Goal: Task Accomplishment & Management: Manage account settings

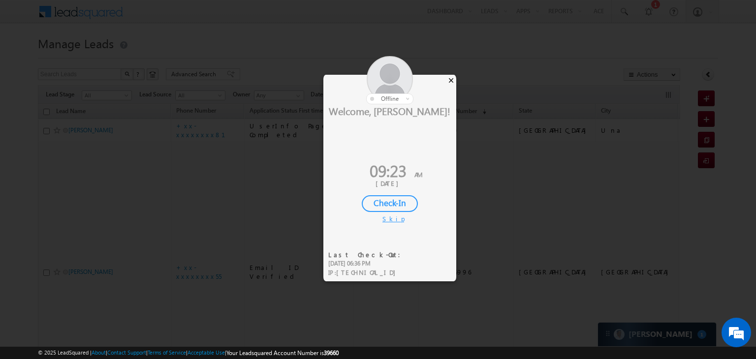
click at [451, 78] on div "×" at bounding box center [451, 80] width 10 height 11
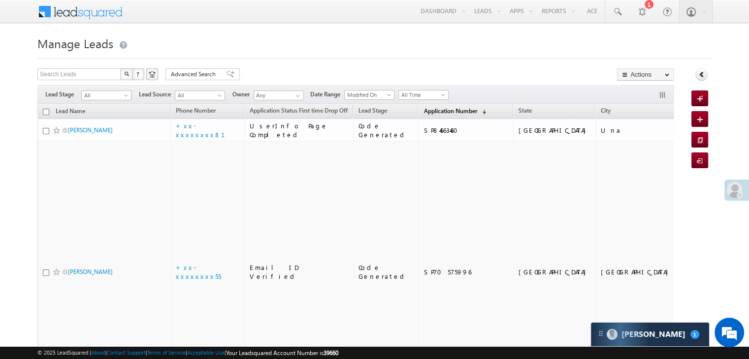
click at [423, 112] on span "Application Number" at bounding box center [449, 110] width 53 height 7
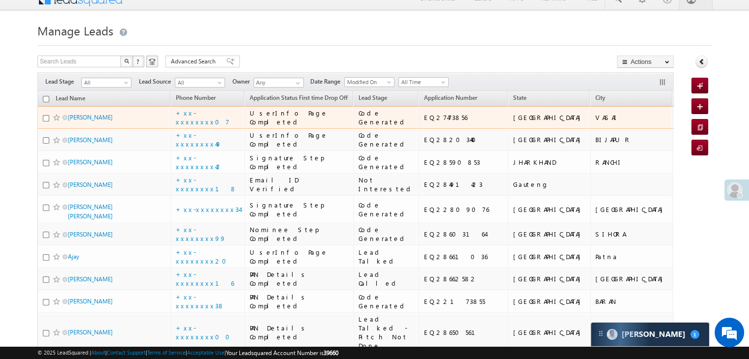
scroll to position [148, 0]
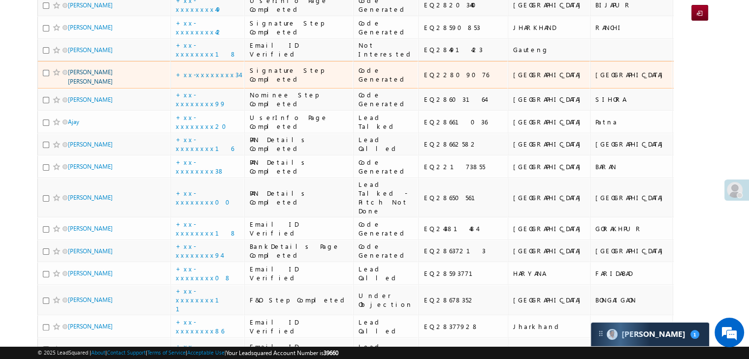
click at [74, 85] on link "Adrian T D costa" at bounding box center [90, 76] width 45 height 17
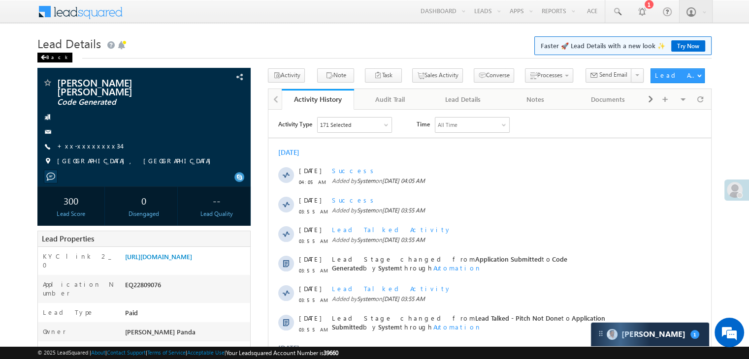
click at [53, 57] on div "Back" at bounding box center [54, 58] width 35 height 10
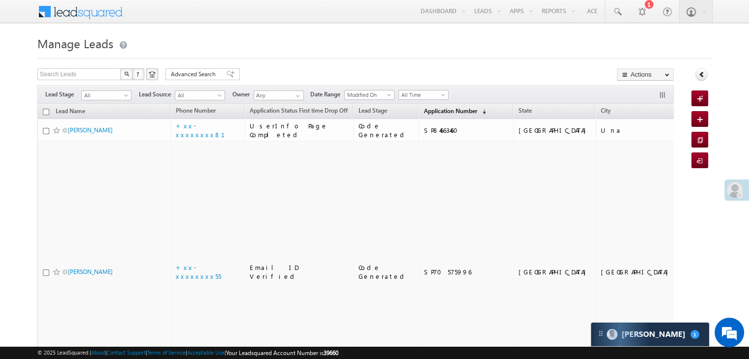
click at [431, 109] on span "Application Number" at bounding box center [449, 110] width 53 height 7
click at [425, 116] on link "Application Number (sorted descending)" at bounding box center [455, 111] width 72 height 13
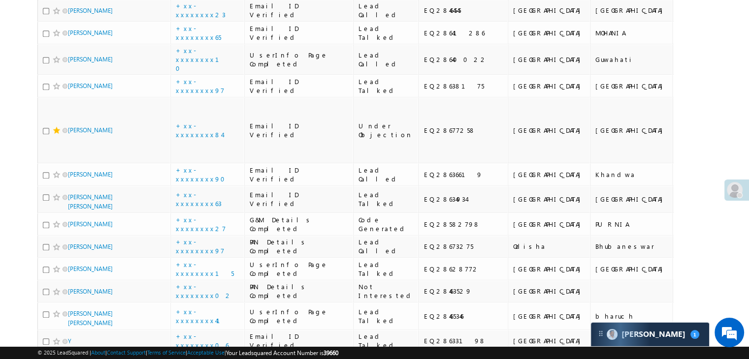
scroll to position [1034, 0]
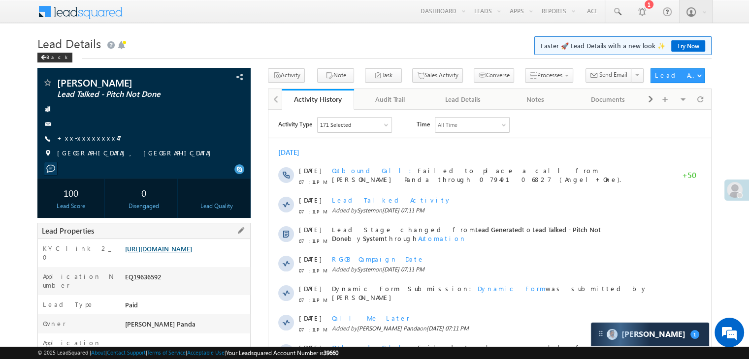
click at [192, 253] on link "[URL][DOMAIN_NAME]" at bounding box center [158, 249] width 67 height 8
click at [53, 57] on div "Back" at bounding box center [54, 58] width 35 height 10
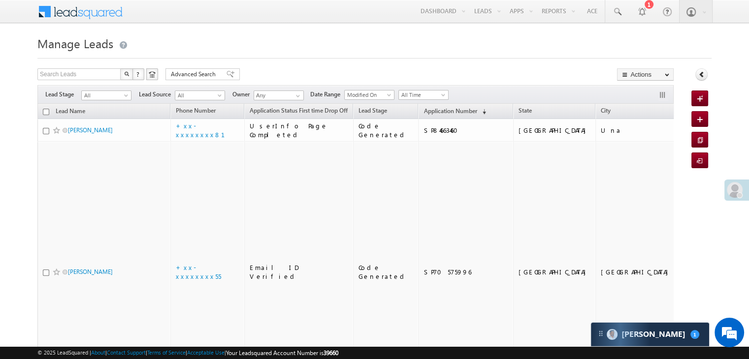
click at [735, 191] on span at bounding box center [735, 190] width 16 height 16
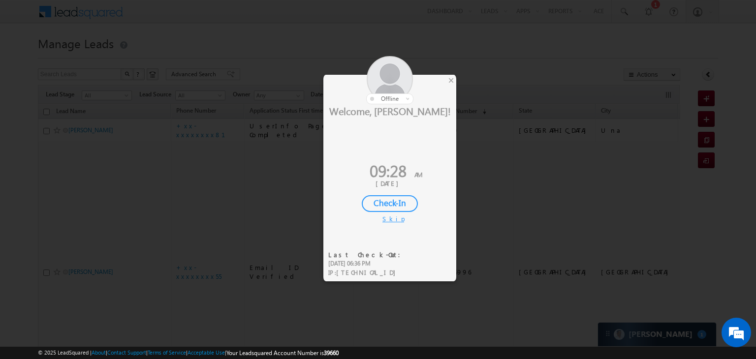
click at [391, 207] on div "Check-In" at bounding box center [390, 203] width 56 height 17
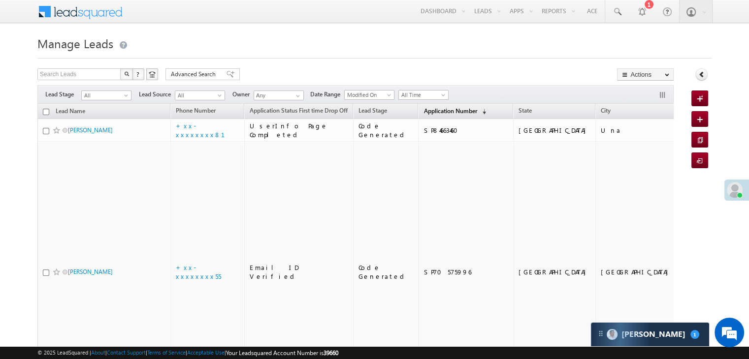
click at [451, 107] on span "Application Number" at bounding box center [449, 110] width 53 height 7
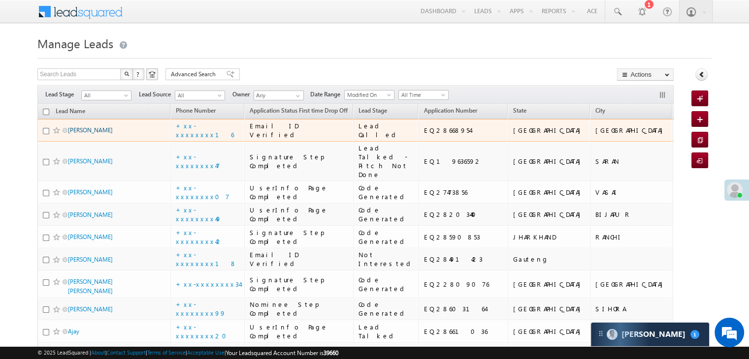
click at [82, 134] on link "[PERSON_NAME]" at bounding box center [90, 130] width 45 height 7
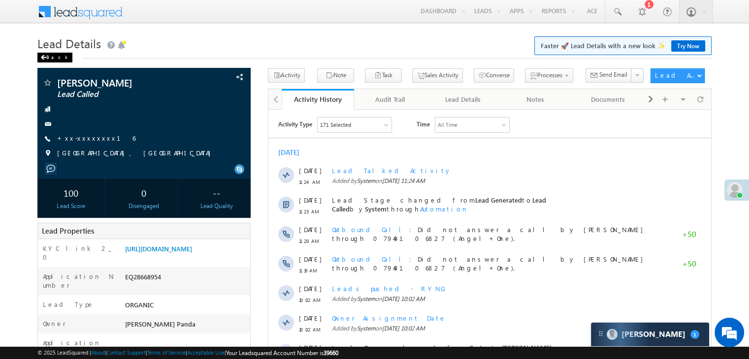
click at [48, 59] on div "Back" at bounding box center [54, 58] width 35 height 10
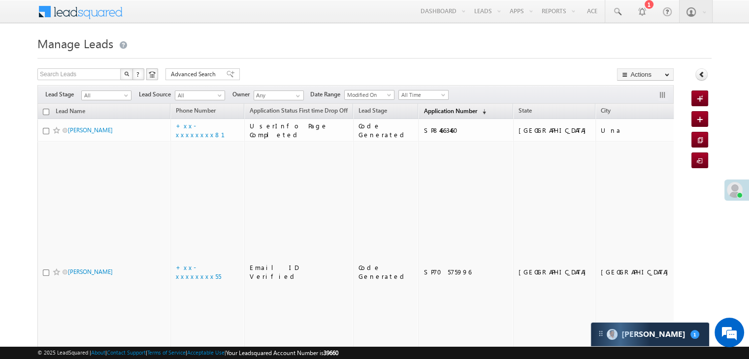
click at [429, 107] on span "Application Number" at bounding box center [449, 110] width 53 height 7
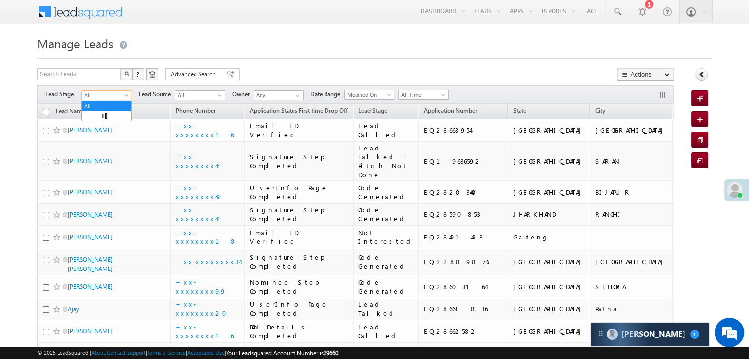
click at [125, 97] on span at bounding box center [127, 98] width 8 height 8
click at [110, 117] on link "Lead Generated" at bounding box center [107, 116] width 50 height 9
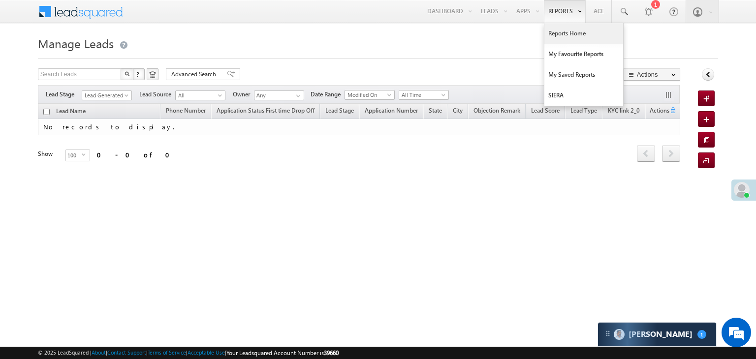
click at [564, 32] on link "Reports Home" at bounding box center [584, 33] width 79 height 21
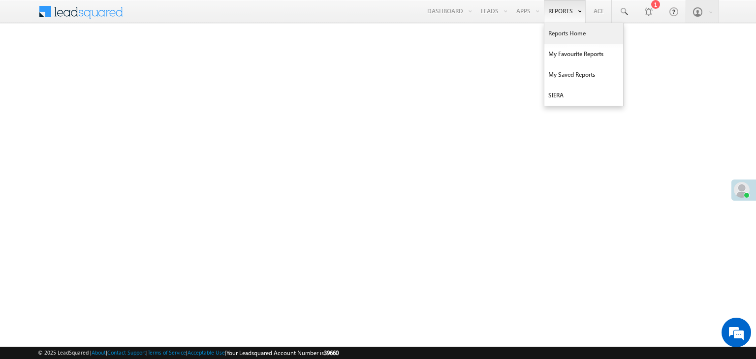
click at [565, 36] on link "Reports Home" at bounding box center [584, 33] width 79 height 21
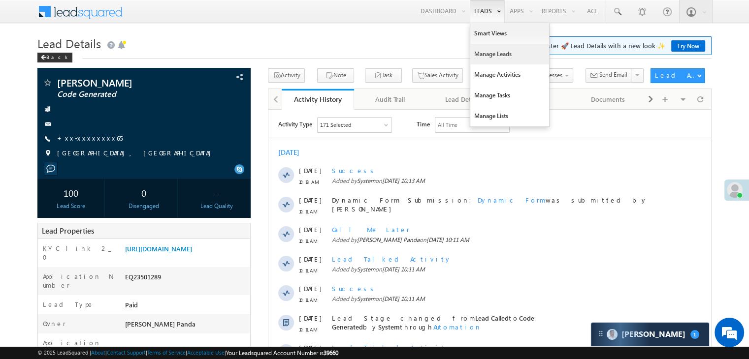
click at [488, 55] on link "Manage Leads" at bounding box center [509, 54] width 79 height 21
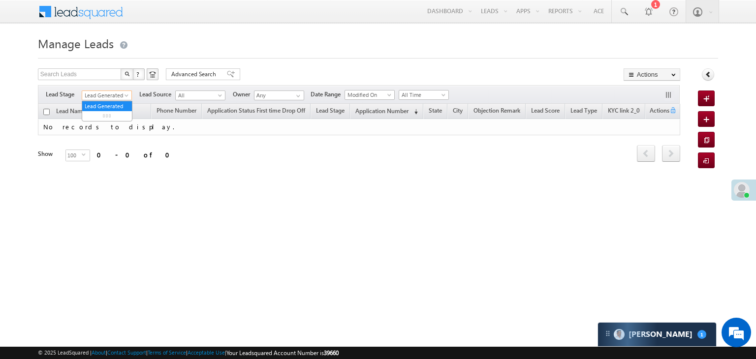
click at [126, 95] on span at bounding box center [128, 98] width 8 height 8
click at [91, 108] on link "All" at bounding box center [107, 106] width 50 height 9
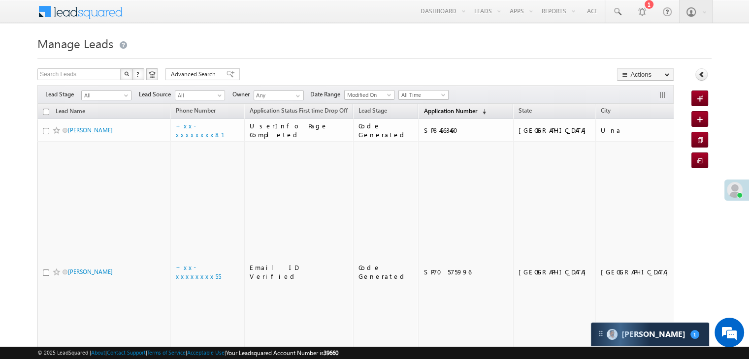
click at [423, 111] on span "Application Number" at bounding box center [449, 110] width 53 height 7
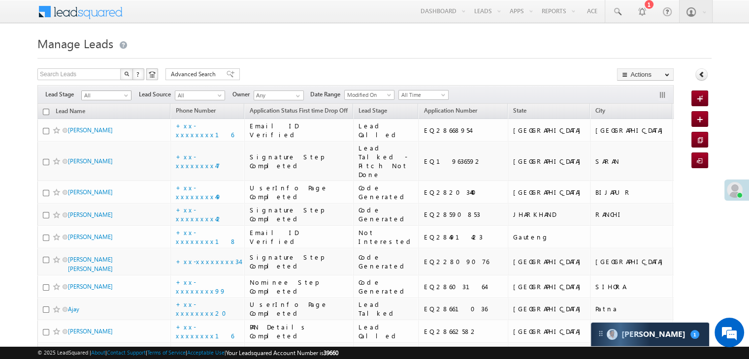
click at [129, 97] on span at bounding box center [127, 98] width 8 height 8
click at [110, 121] on link "Lead Generated" at bounding box center [107, 116] width 50 height 9
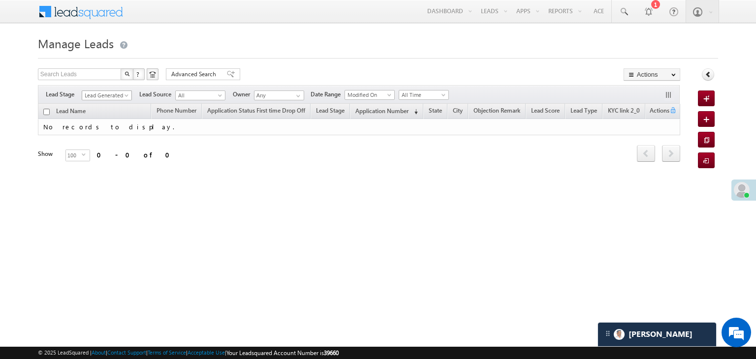
click at [126, 96] on span at bounding box center [128, 98] width 8 height 8
click at [120, 103] on link "All" at bounding box center [107, 106] width 50 height 9
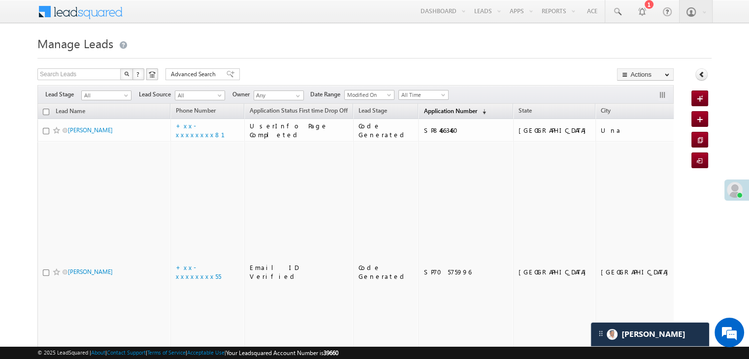
click at [423, 111] on span "Application Number" at bounding box center [449, 110] width 53 height 7
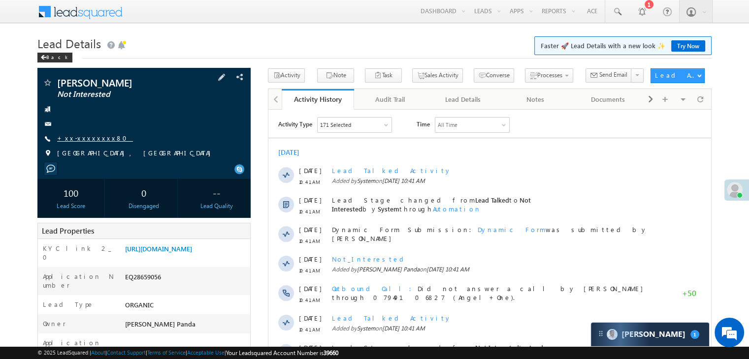
click at [93, 137] on link "+xx-xxxxxxxx80" at bounding box center [95, 138] width 76 height 8
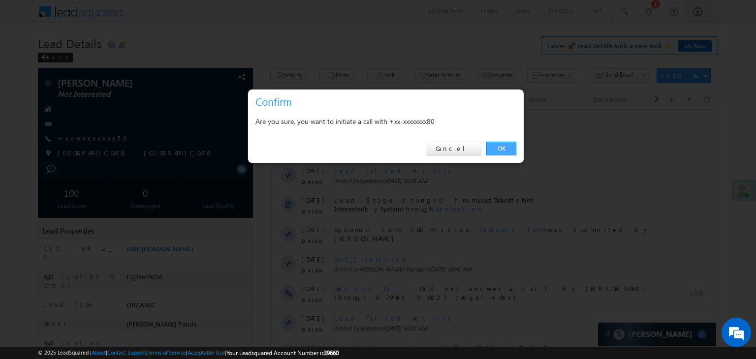
click at [500, 146] on link "OK" at bounding box center [501, 149] width 30 height 14
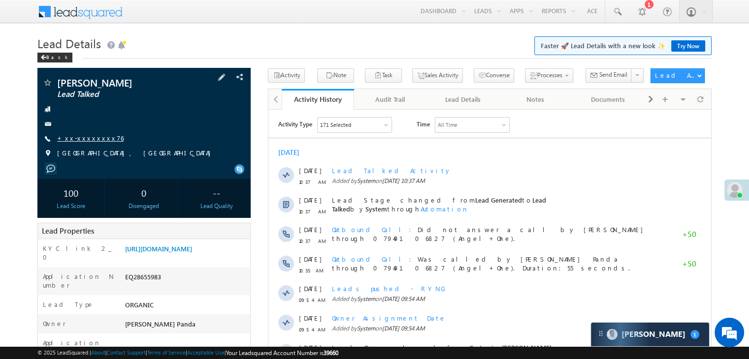
click at [89, 138] on link "+xx-xxxxxxxx76" at bounding box center [90, 138] width 66 height 8
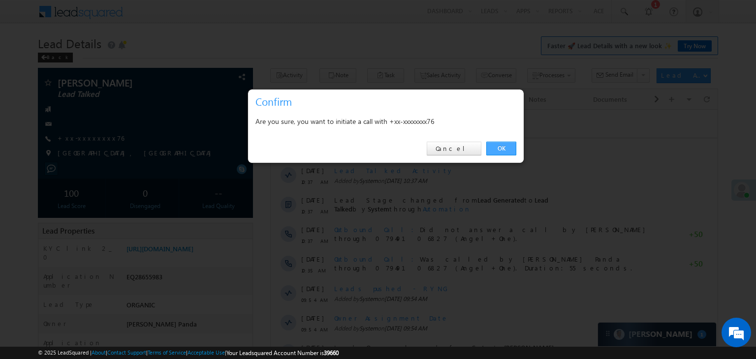
click at [497, 149] on link "OK" at bounding box center [501, 149] width 30 height 14
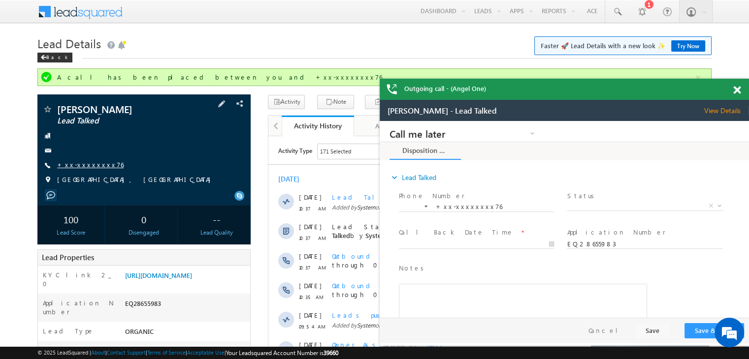
click at [90, 166] on link "+xx-xxxxxxxx76" at bounding box center [90, 165] width 66 height 8
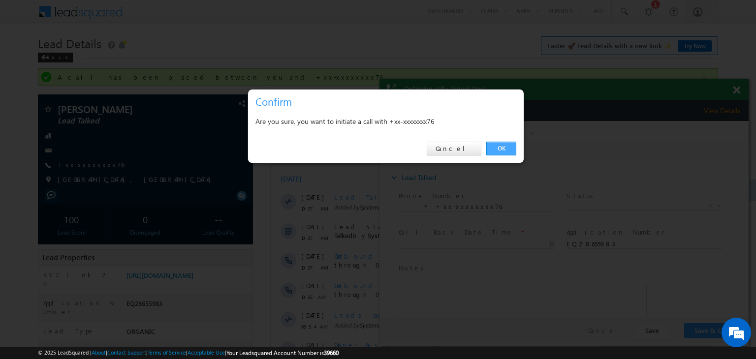
click at [499, 148] on link "OK" at bounding box center [501, 149] width 30 height 14
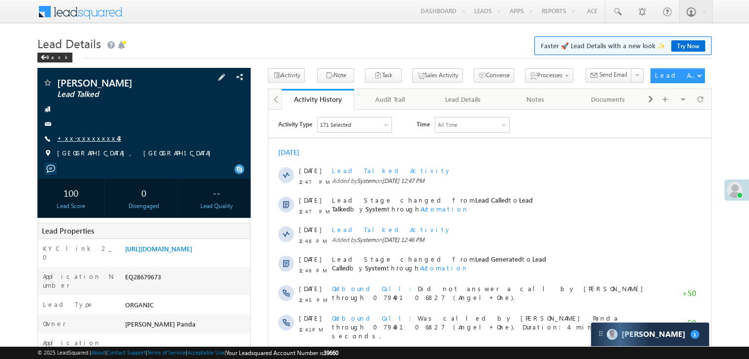
click at [83, 141] on link "+xx-xxxxxxxx43" at bounding box center [89, 138] width 64 height 8
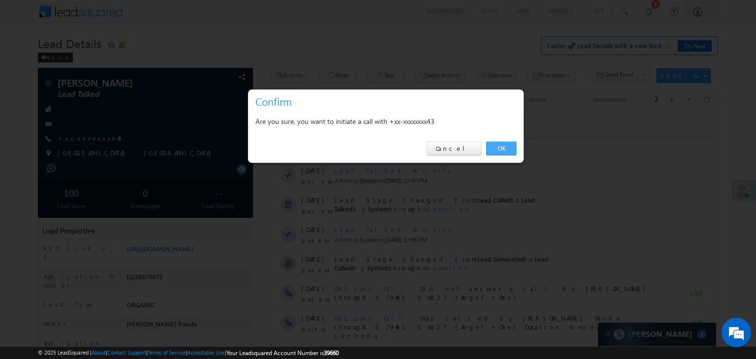
click at [505, 148] on link "OK" at bounding box center [501, 149] width 30 height 14
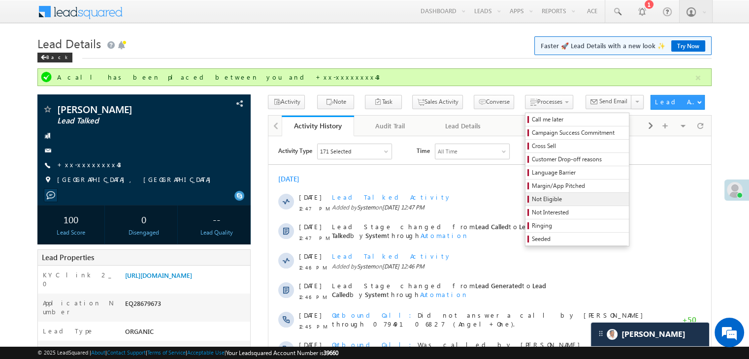
click at [536, 202] on span "Not Eligible" at bounding box center [579, 199] width 94 height 9
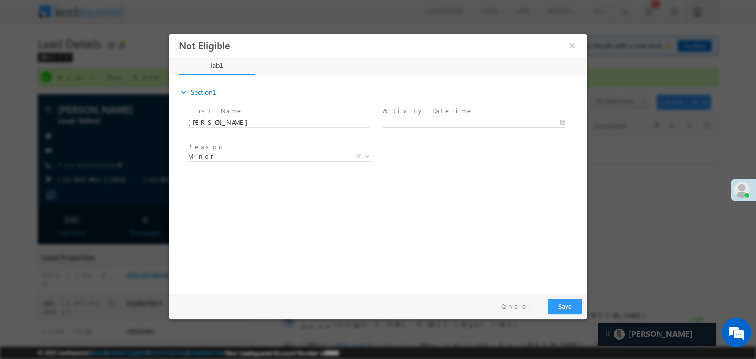
type input "09/11/25 9:52 AM"
click at [479, 119] on input "09/11/25 9:52 AM" at bounding box center [474, 123] width 182 height 10
click at [522, 171] on div "Reason * Minor Existing Client Out of India DRA - FDS Termination DRA - Already…" at bounding box center [386, 158] width 401 height 36
click at [568, 304] on button "Save" at bounding box center [565, 306] width 34 height 15
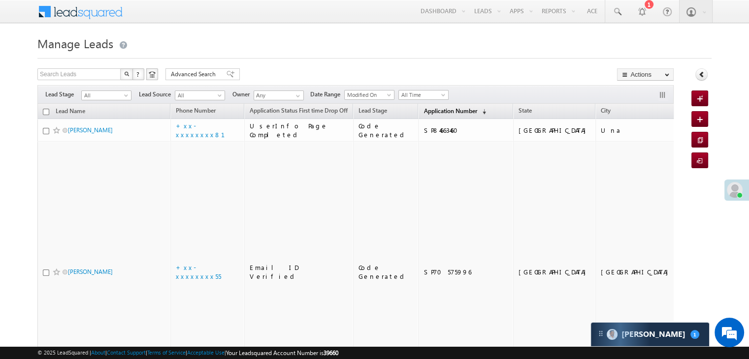
click at [437, 110] on span "Application Number" at bounding box center [449, 110] width 53 height 7
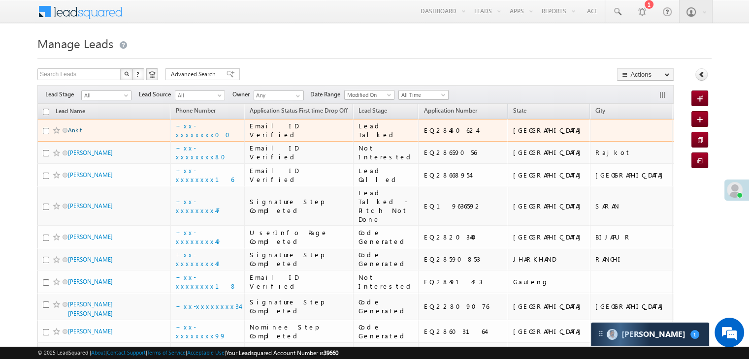
click at [77, 134] on link "Ankit" at bounding box center [75, 130] width 14 height 7
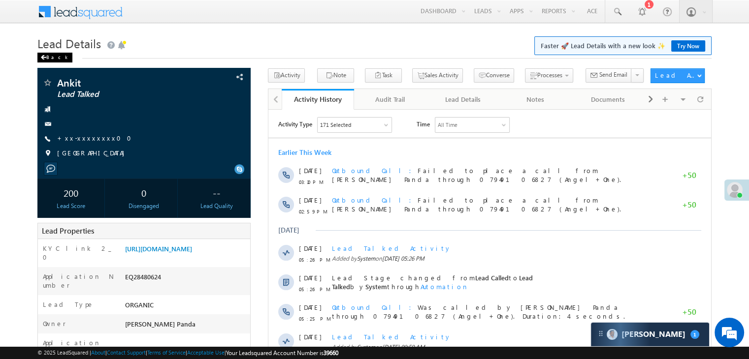
click at [49, 53] on div "Back" at bounding box center [54, 58] width 35 height 10
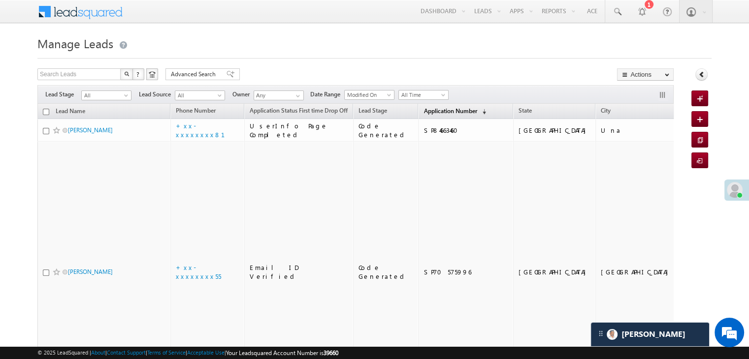
click at [428, 112] on span "Application Number" at bounding box center [449, 110] width 53 height 7
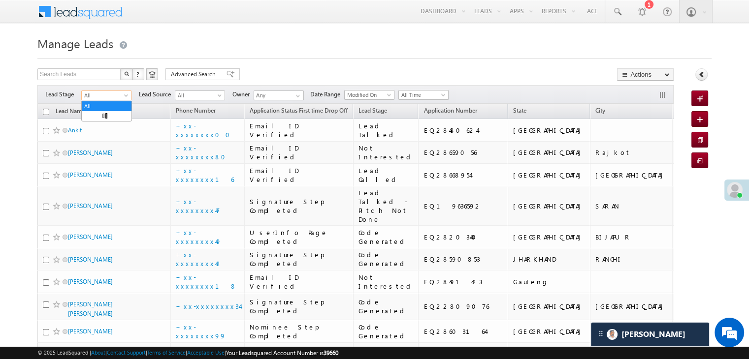
click at [126, 97] on span at bounding box center [127, 98] width 8 height 8
click at [112, 114] on link "Lead Generated" at bounding box center [107, 116] width 50 height 9
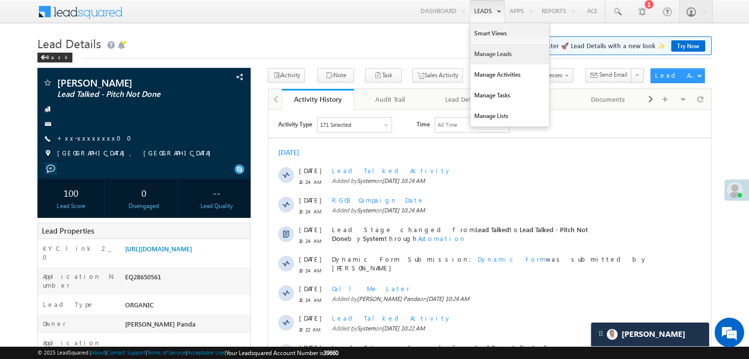
click at [485, 59] on link "Manage Leads" at bounding box center [509, 54] width 79 height 21
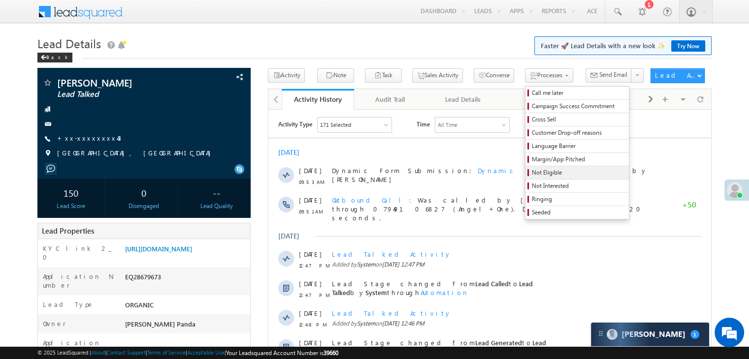
click at [534, 175] on span "Not Eligible" at bounding box center [579, 172] width 94 height 9
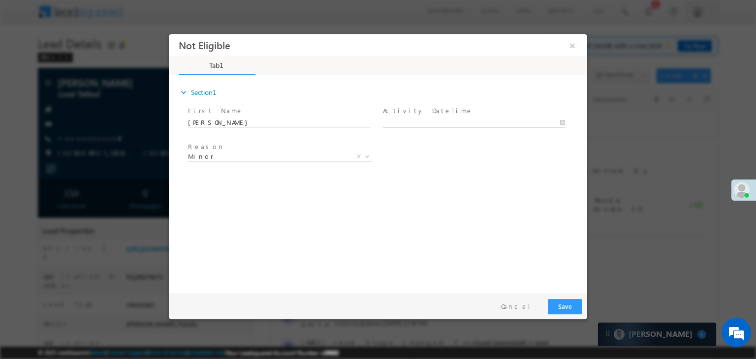
type input "09/11/25 9:53 AM"
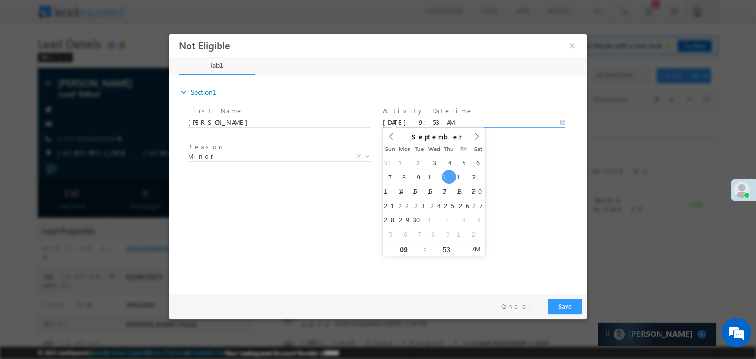
click at [504, 122] on input "09/11/25 9:53 AM" at bounding box center [474, 123] width 182 height 10
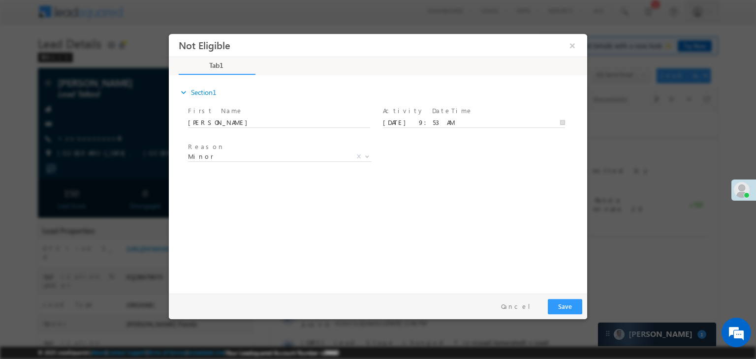
click at [546, 168] on div "Reason * Minor Existing Client Out of India DRA - FDS Termination DRA - Already…" at bounding box center [386, 158] width 401 height 36
click at [560, 301] on button "Save" at bounding box center [565, 306] width 34 height 15
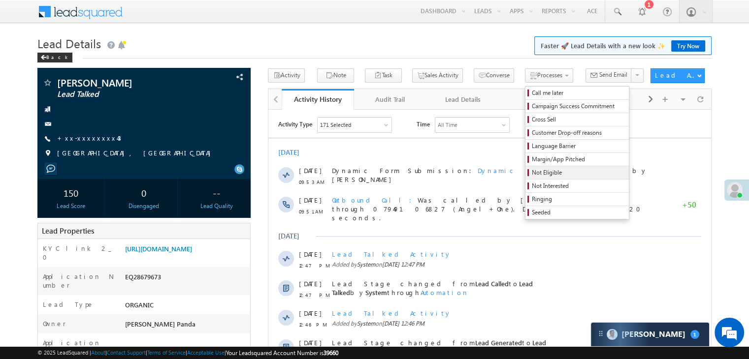
click at [531, 179] on link "Not Eligible" at bounding box center [576, 172] width 103 height 13
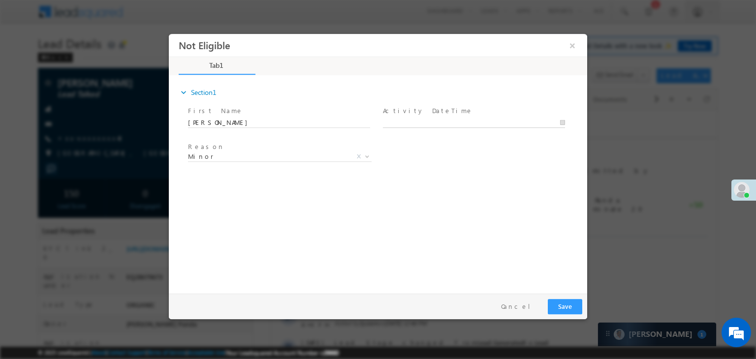
type input "09/11/25 9:54 AM"
click at [509, 120] on input "09/11/25 9:54 AM" at bounding box center [474, 123] width 182 height 10
click at [549, 179] on div "expand_more Section1 First Name *" at bounding box center [381, 183] width 414 height 213
click at [561, 307] on button "Save" at bounding box center [565, 306] width 34 height 15
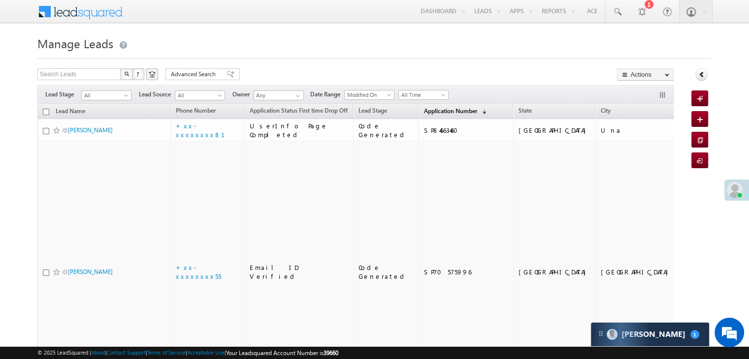
click at [423, 114] on span "Application Number" at bounding box center [449, 110] width 53 height 7
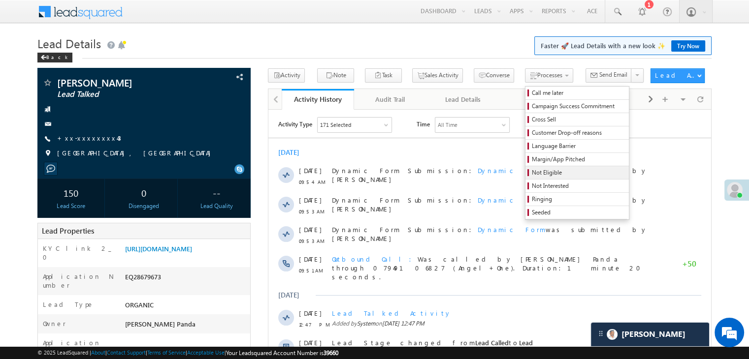
click at [532, 174] on span "Not Eligible" at bounding box center [579, 172] width 94 height 9
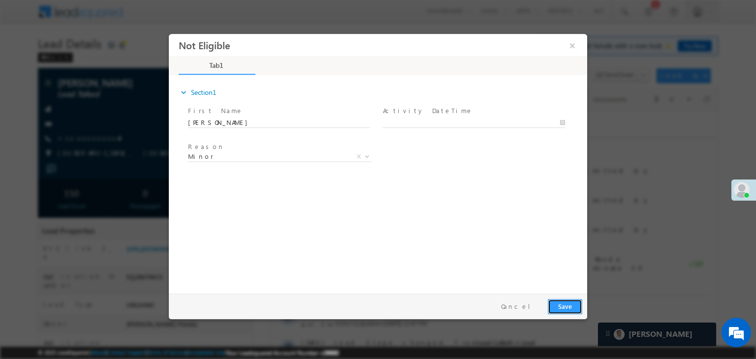
click at [564, 305] on button "Save" at bounding box center [565, 306] width 34 height 15
type input "[DATE] 10:01 AM"
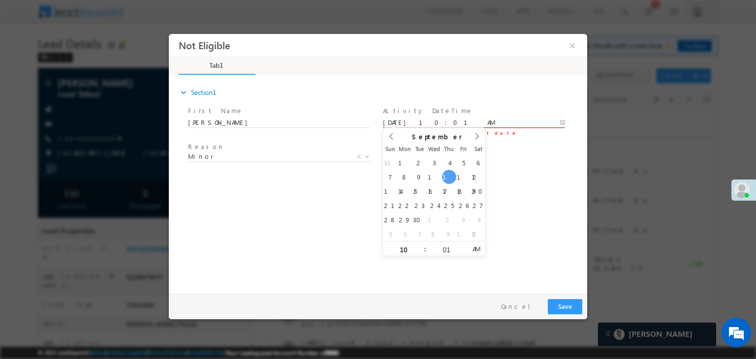
click at [495, 120] on input "[DATE] 10:01 AM" at bounding box center [474, 123] width 182 height 10
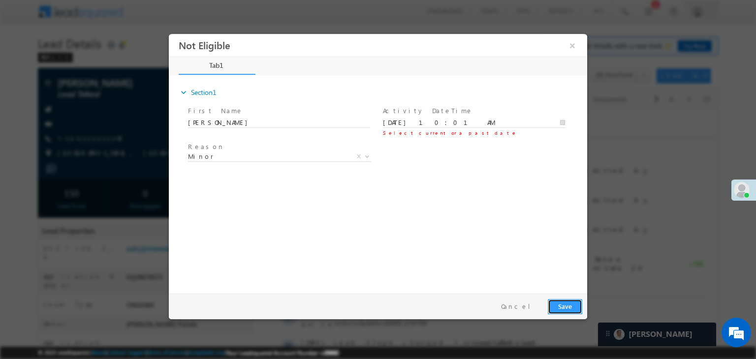
click at [552, 309] on button "Save" at bounding box center [565, 306] width 34 height 15
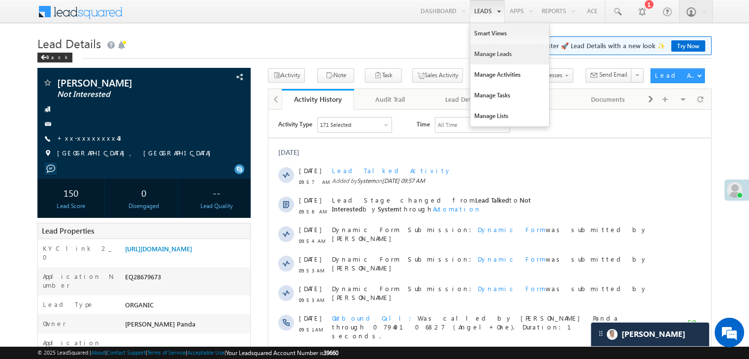
click at [485, 54] on link "Manage Leads" at bounding box center [509, 54] width 79 height 21
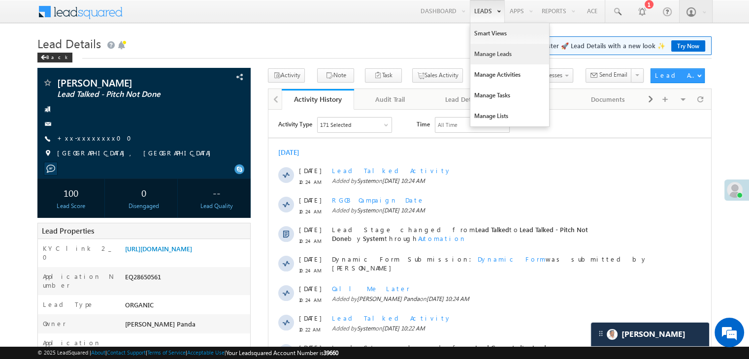
click at [482, 50] on link "Manage Leads" at bounding box center [509, 54] width 79 height 21
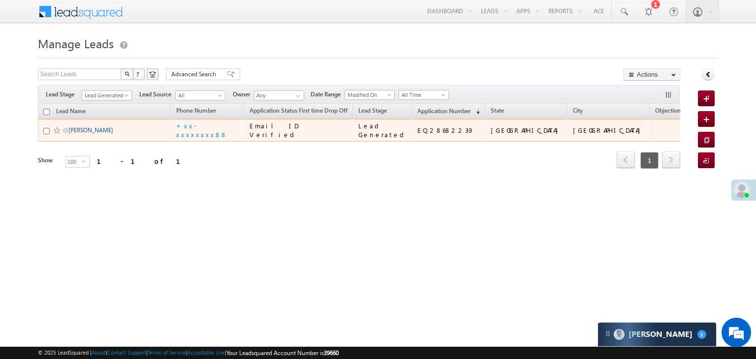
click at [85, 134] on link "Narayan bhambi" at bounding box center [90, 130] width 45 height 7
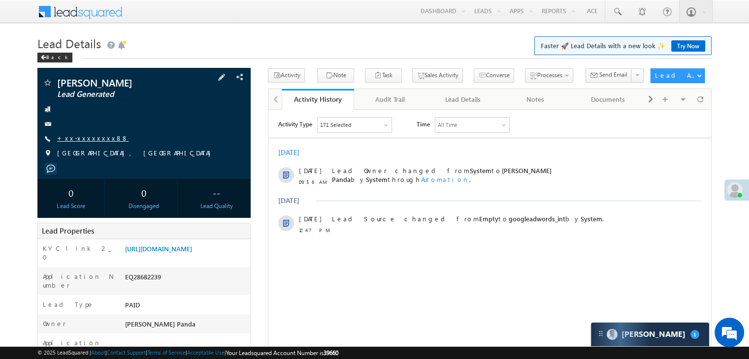
click at [89, 135] on link "+xx-xxxxxxxx88" at bounding box center [92, 138] width 71 height 8
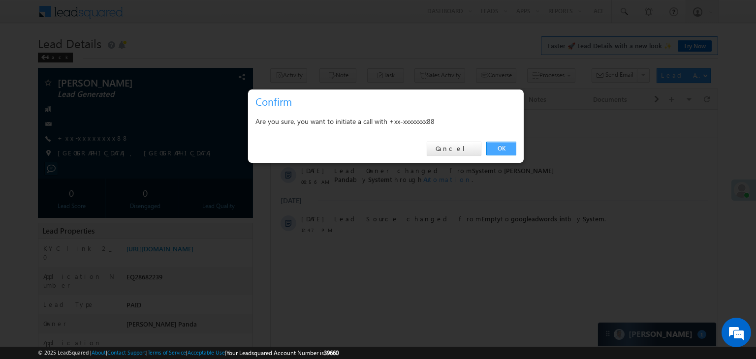
click at [508, 144] on link "OK" at bounding box center [501, 149] width 30 height 14
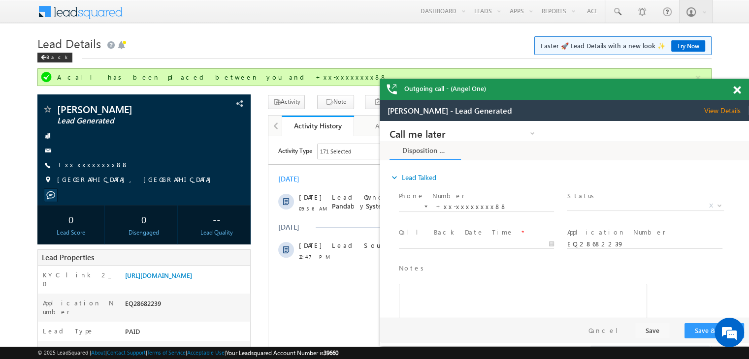
click at [737, 92] on span at bounding box center [736, 90] width 7 height 8
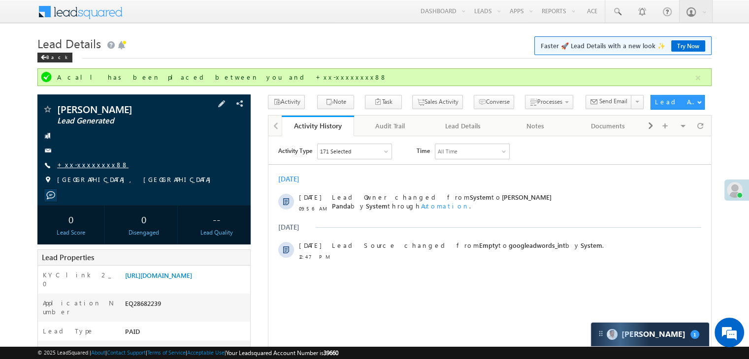
click at [91, 164] on link "+xx-xxxxxxxx88" at bounding box center [92, 165] width 71 height 8
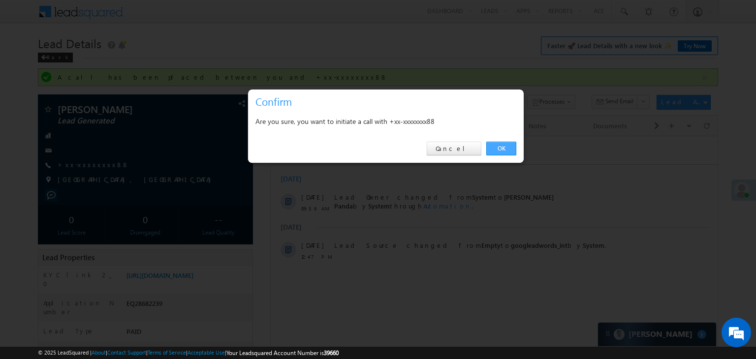
click at [494, 149] on link "OK" at bounding box center [501, 149] width 30 height 14
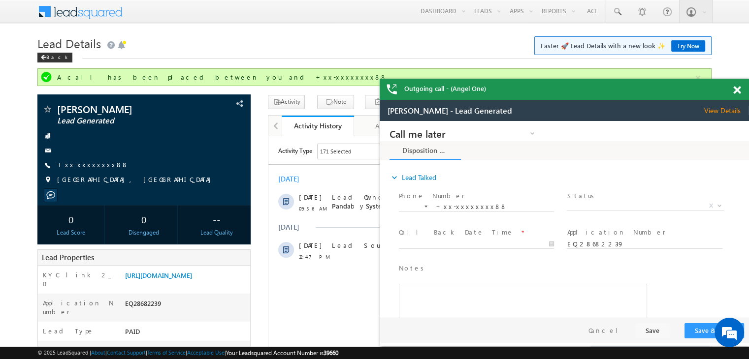
click at [734, 90] on span at bounding box center [736, 90] width 7 height 8
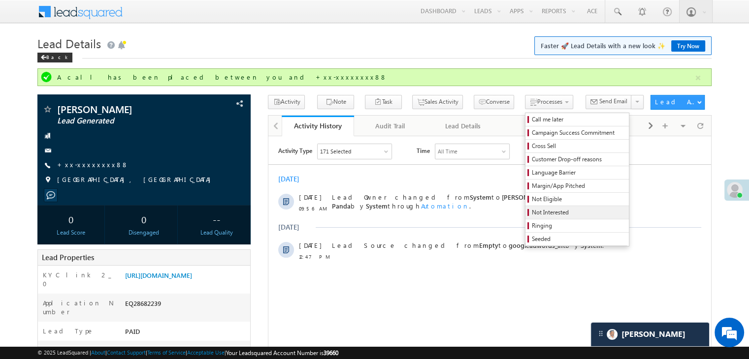
click at [532, 215] on span "Not Interested" at bounding box center [579, 212] width 94 height 9
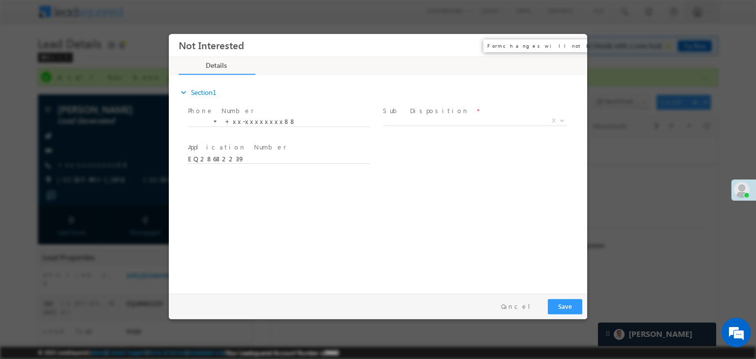
click at [574, 45] on button "×" at bounding box center [572, 45] width 17 height 18
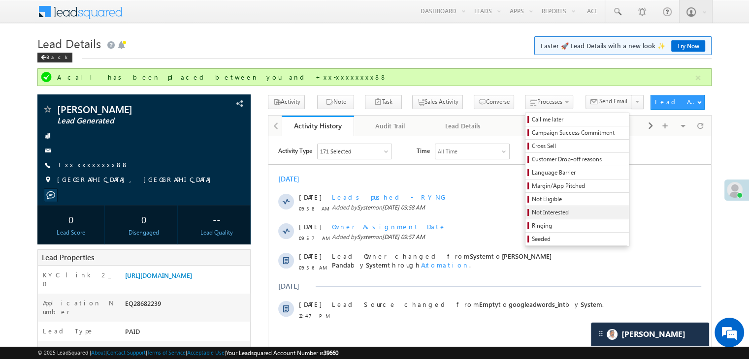
click at [534, 213] on span "Not Interested" at bounding box center [579, 212] width 94 height 9
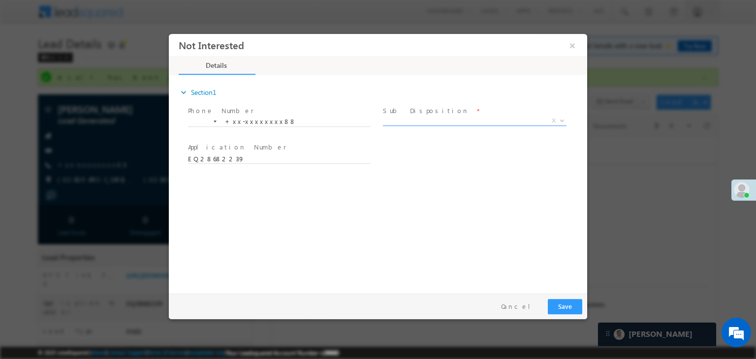
click at [467, 122] on span "X" at bounding box center [475, 121] width 184 height 10
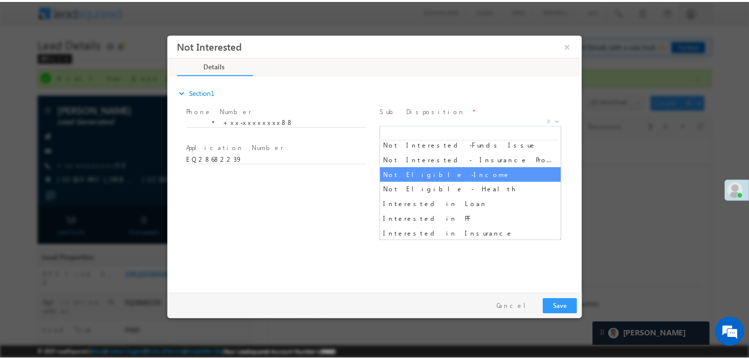
scroll to position [197, 0]
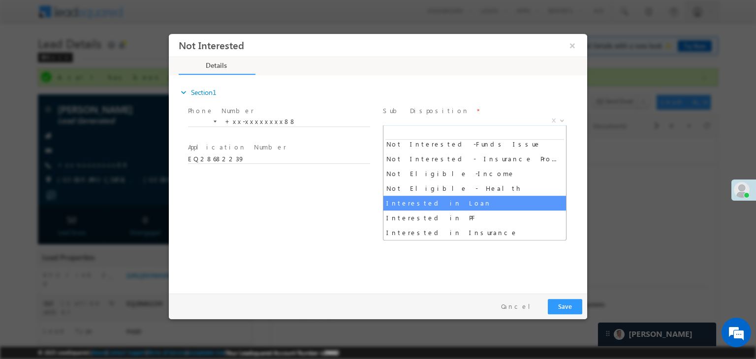
select select "Interested in Loan"
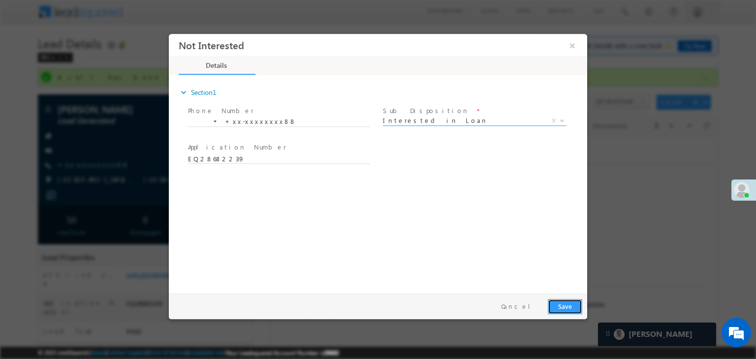
click at [564, 307] on button "Save" at bounding box center [565, 306] width 34 height 15
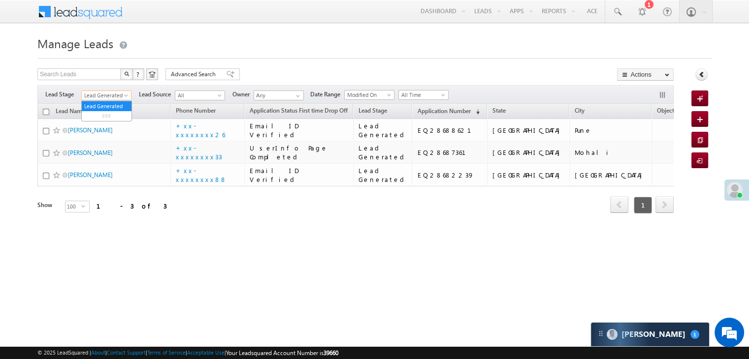
click at [123, 97] on span at bounding box center [127, 98] width 8 height 8
click at [106, 102] on link "All" at bounding box center [107, 106] width 50 height 9
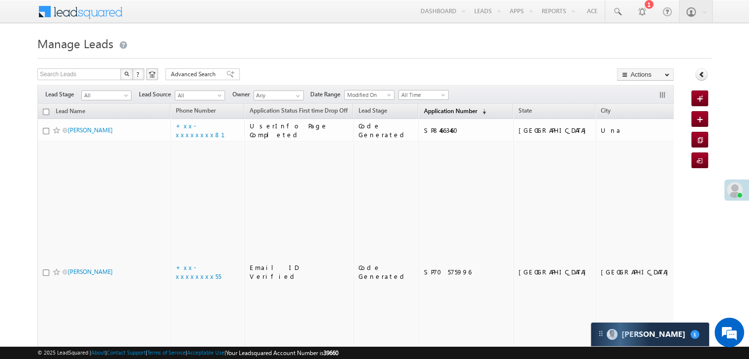
click at [431, 111] on span "Application Number" at bounding box center [449, 110] width 53 height 7
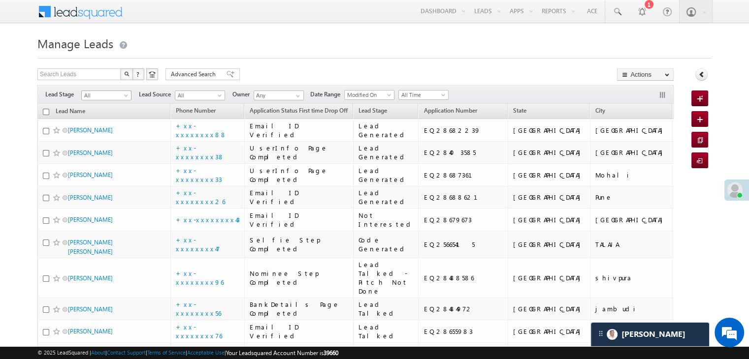
click at [126, 98] on span at bounding box center [127, 98] width 8 height 8
click at [112, 118] on link "Lead Generated" at bounding box center [107, 116] width 50 height 9
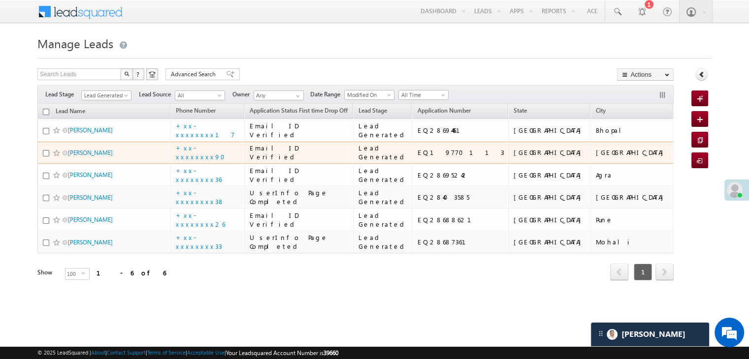
scroll to position [189, 0]
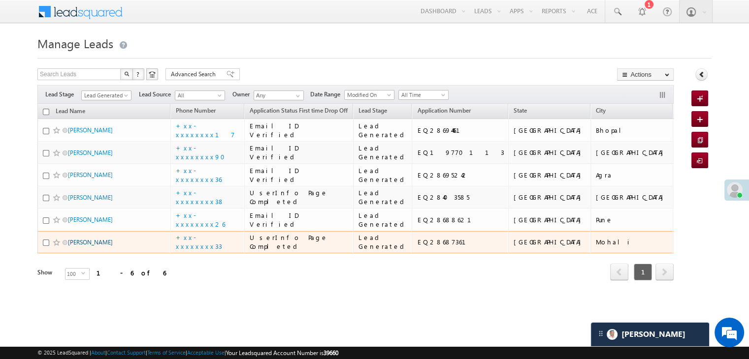
click at [109, 246] on link "Bhuvnesh chona" at bounding box center [90, 242] width 45 height 7
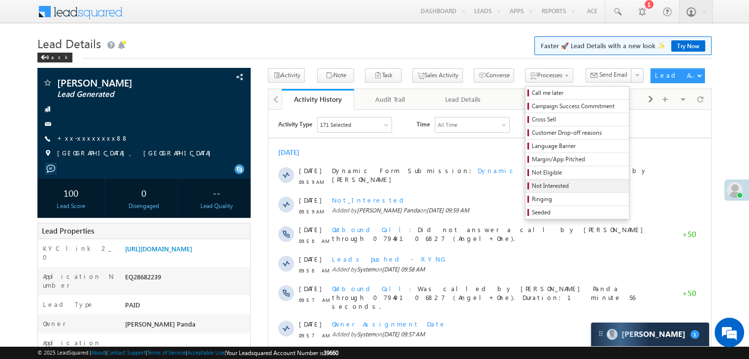
click at [534, 186] on span "Not Interested" at bounding box center [579, 186] width 94 height 9
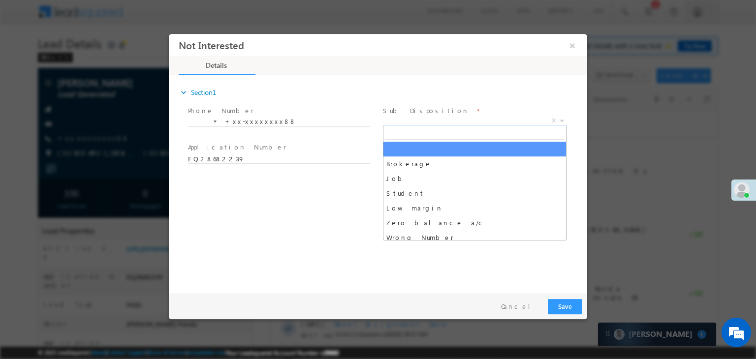
click at [468, 118] on span "X" at bounding box center [475, 121] width 184 height 10
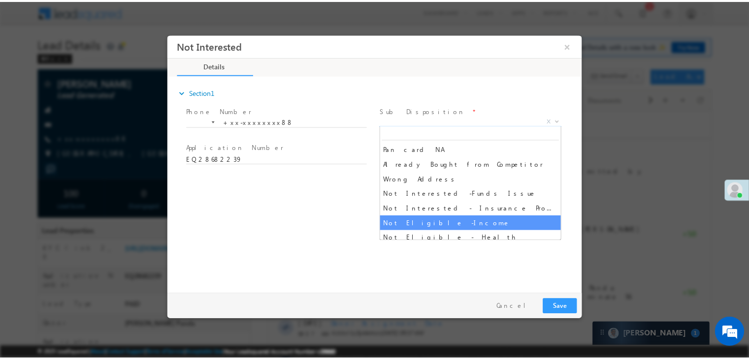
scroll to position [197, 0]
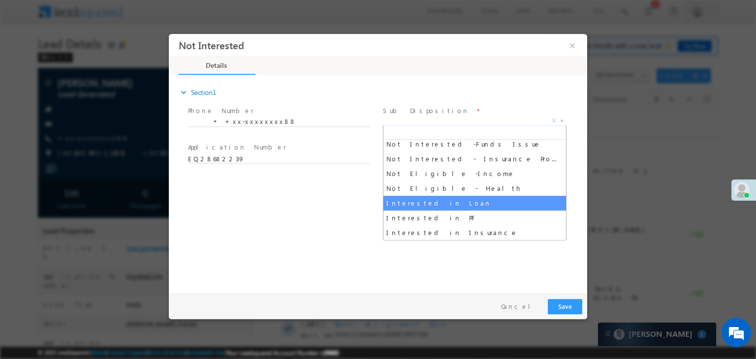
select select "Interested in Loan"
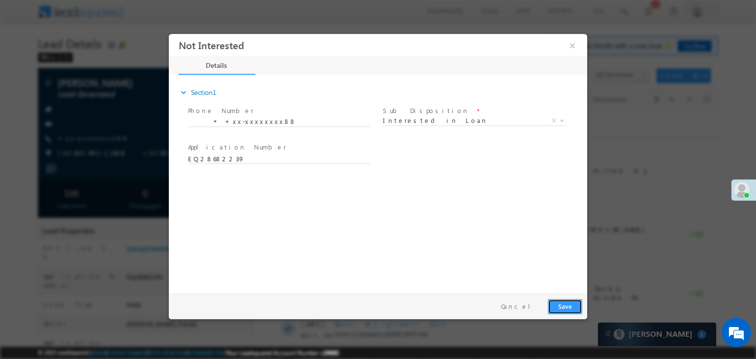
click at [564, 307] on button "Save" at bounding box center [565, 306] width 34 height 15
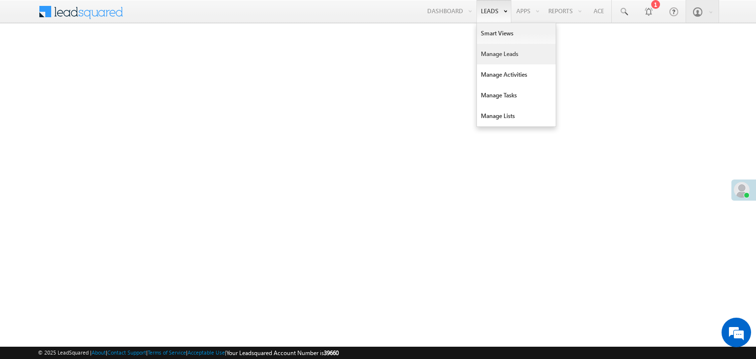
click at [492, 55] on link "Manage Leads" at bounding box center [516, 54] width 79 height 21
